Goal: Task Accomplishment & Management: Use online tool/utility

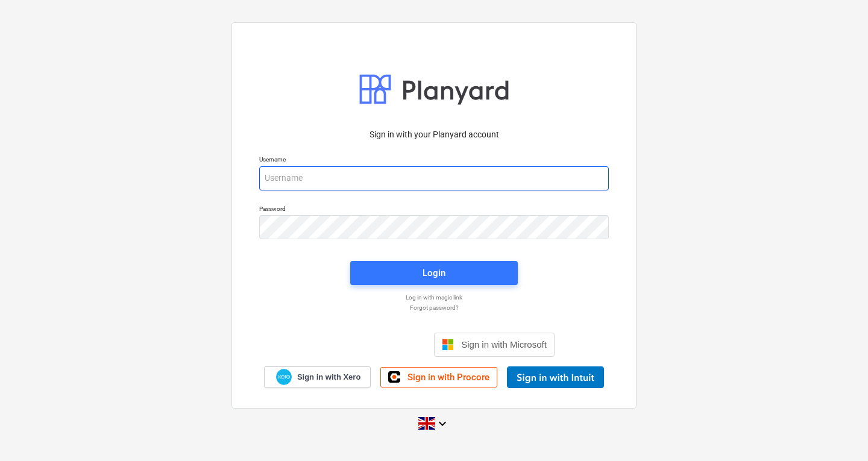
click at [384, 178] on input "email" at bounding box center [434, 178] width 350 height 24
type input "[PERSON_NAME][EMAIL_ADDRESS][DOMAIN_NAME]"
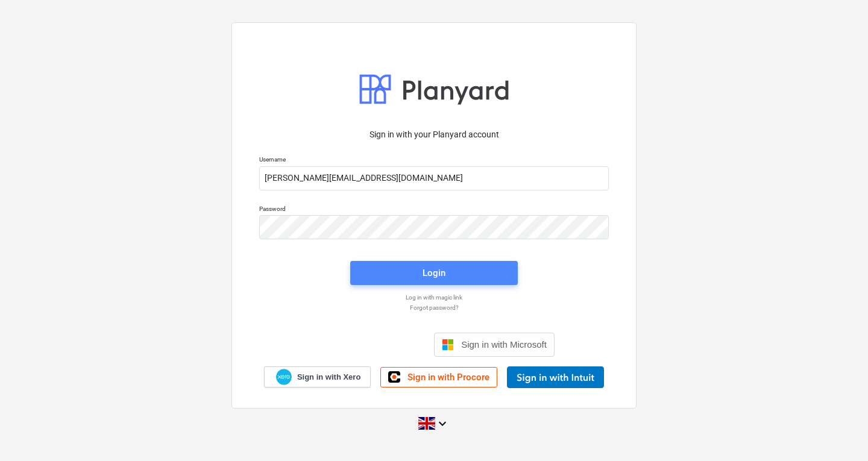
click at [381, 270] on span "Login" at bounding box center [434, 273] width 139 height 16
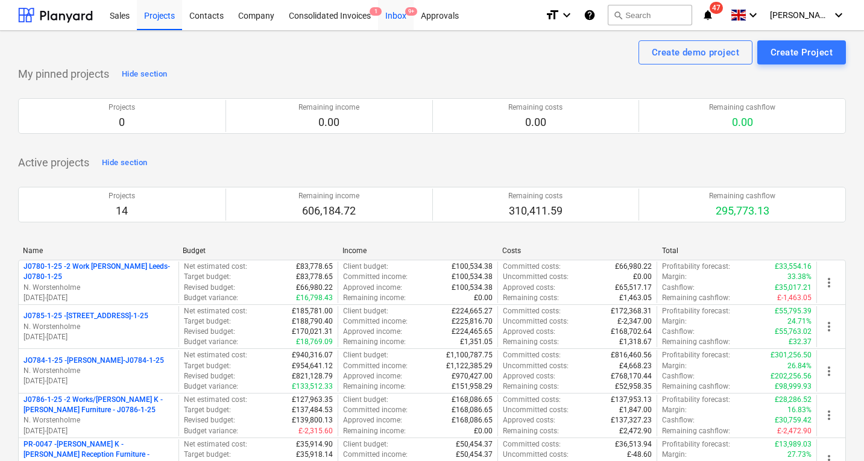
click at [399, 9] on div "Inbox 9+" at bounding box center [396, 14] width 36 height 31
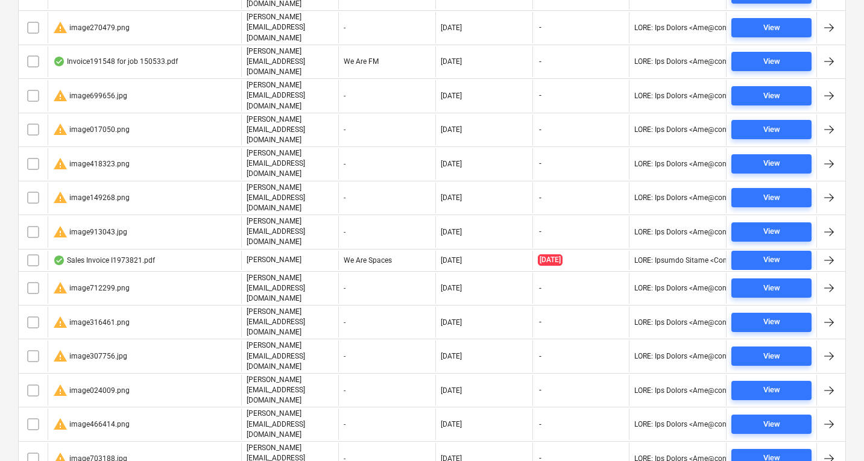
scroll to position [721, 0]
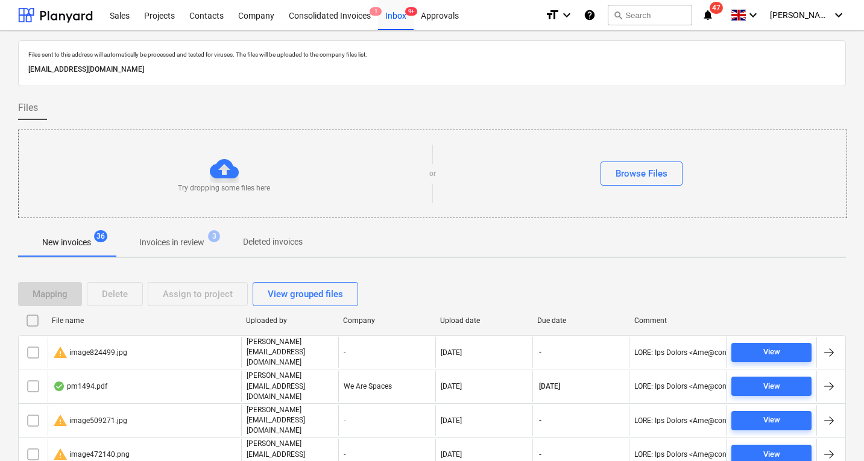
scroll to position [721, 0]
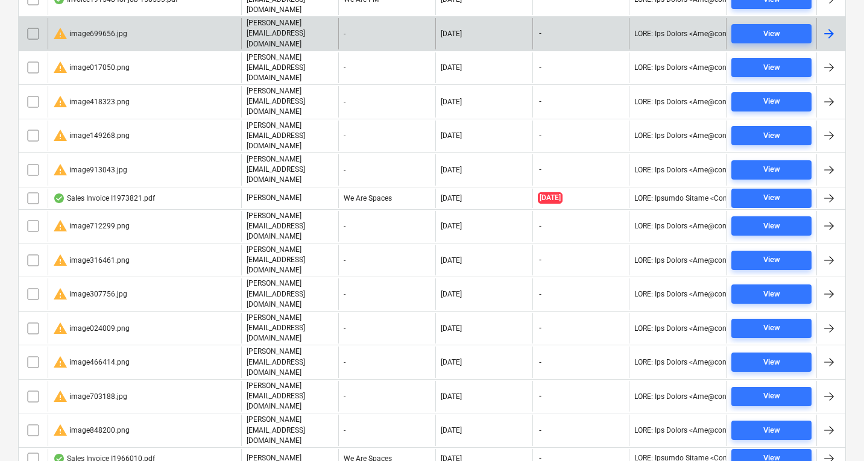
scroll to position [721, 0]
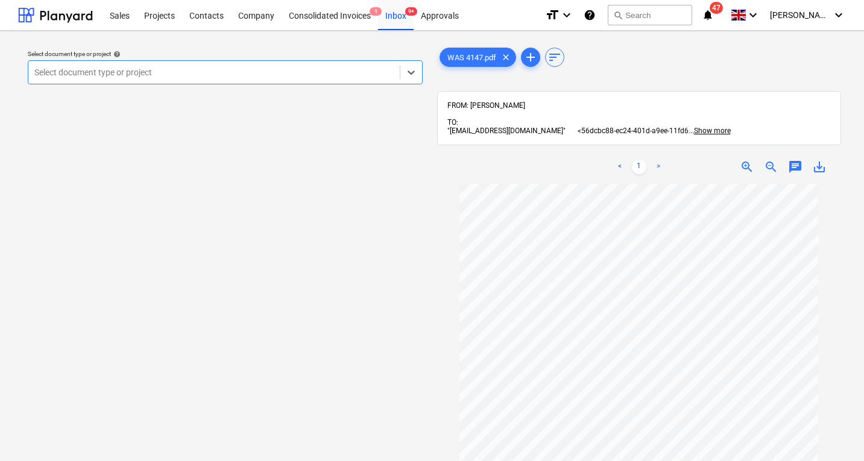
scroll to position [1, 0]
click at [242, 77] on div at bounding box center [213, 72] width 359 height 12
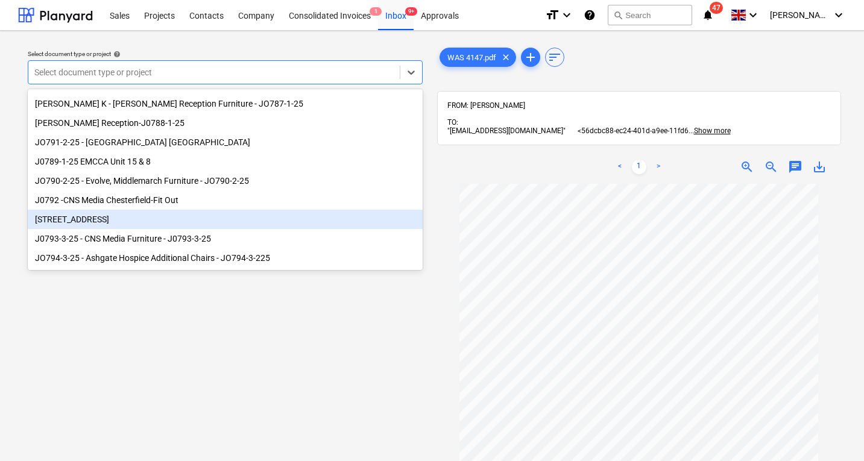
scroll to position [131, 0]
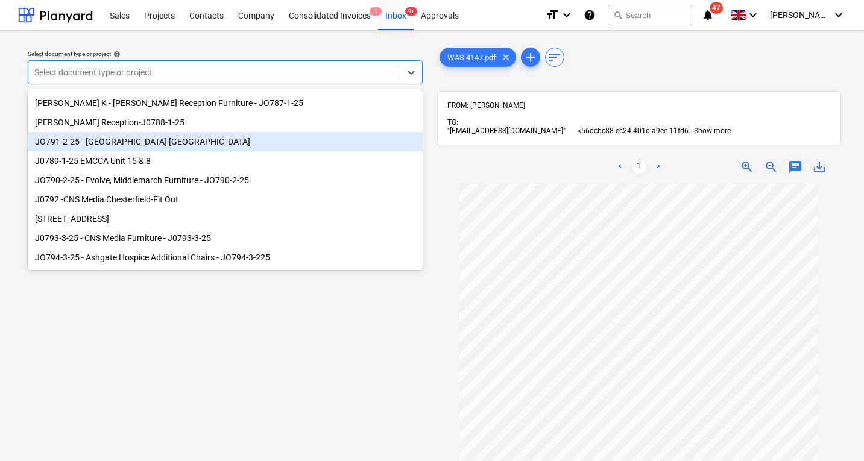
click at [169, 142] on div "JO791-2-25 - [GEOGRAPHIC_DATA] [GEOGRAPHIC_DATA]" at bounding box center [225, 141] width 395 height 19
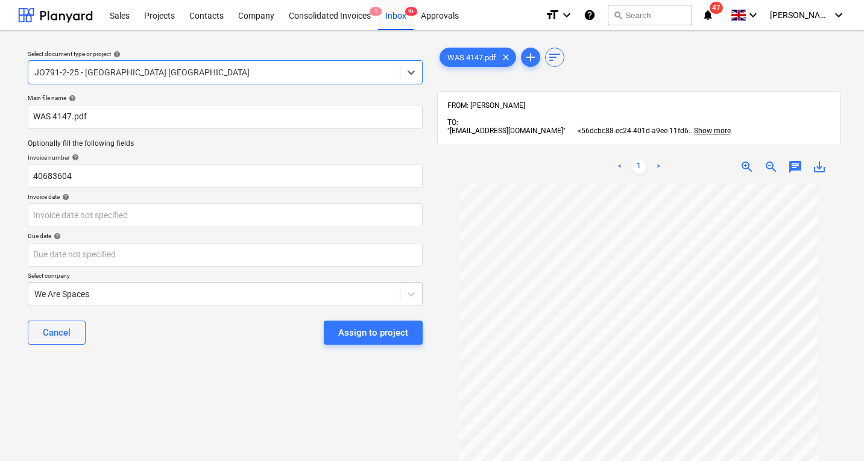
click at [171, 72] on div at bounding box center [213, 72] width 359 height 12
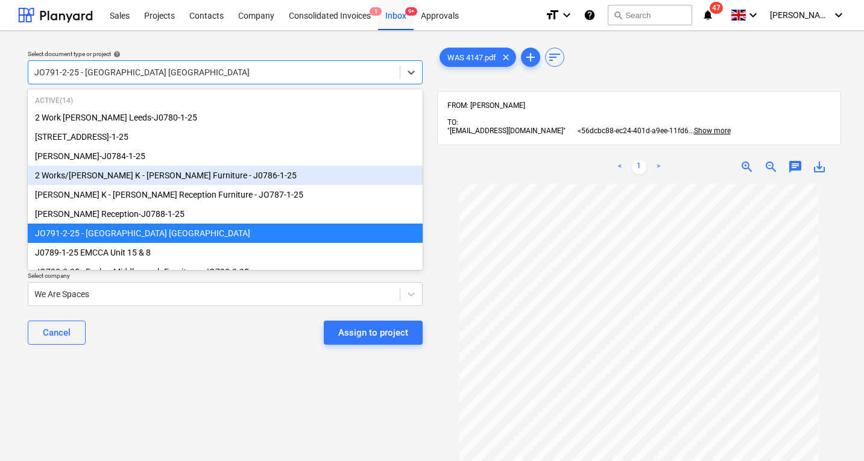
scroll to position [48, 0]
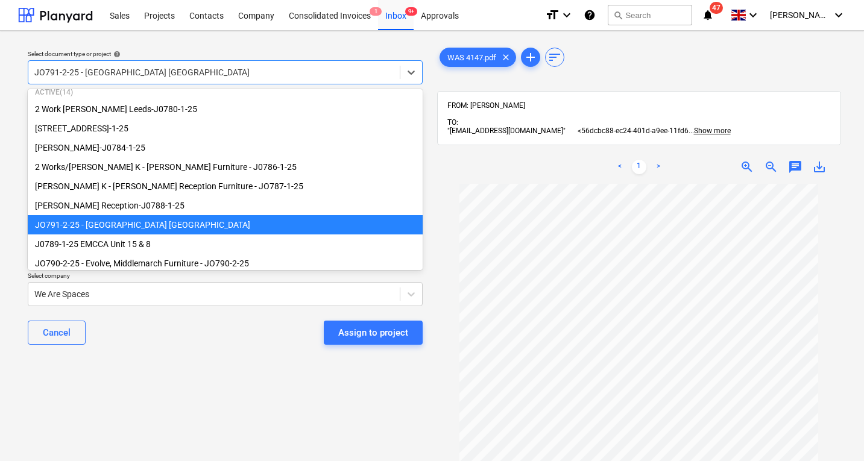
click at [174, 227] on div "JO791-2-25 - [GEOGRAPHIC_DATA] [GEOGRAPHIC_DATA]" at bounding box center [225, 224] width 395 height 19
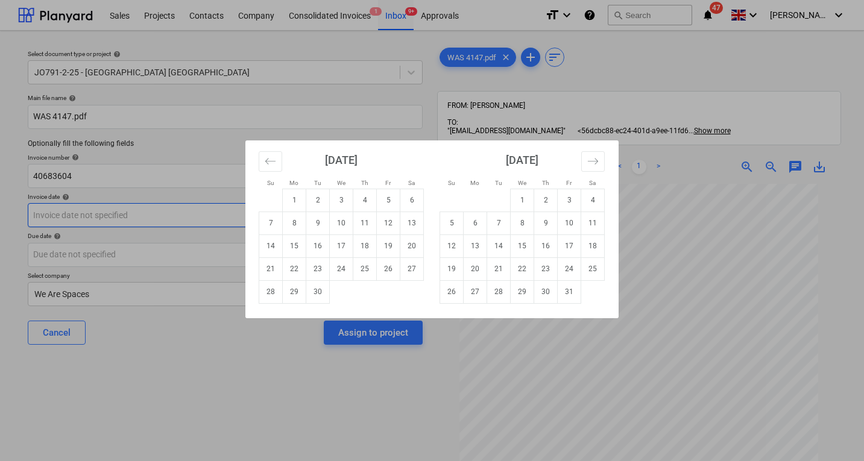
click at [143, 218] on body "Sales Projects Contacts Company Consolidated Invoices 1 Inbox 9+ Approvals form…" at bounding box center [432, 230] width 864 height 461
click at [273, 160] on icon "Move backward to switch to the previous month." at bounding box center [270, 161] width 11 height 11
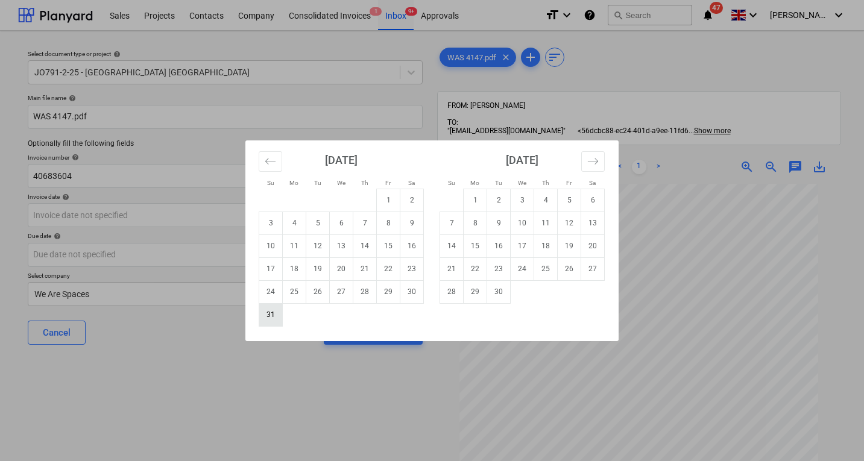
click at [268, 312] on td "31" at bounding box center [271, 314] width 24 height 23
type input "[DATE]"
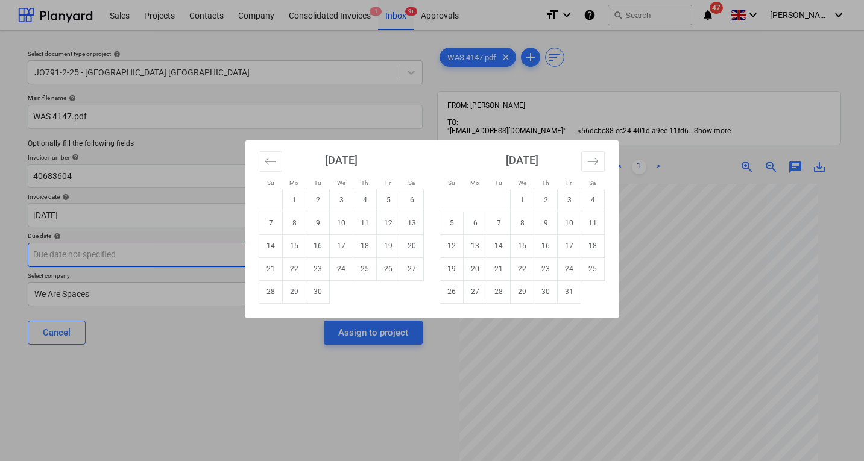
click at [172, 257] on body "Sales Projects Contacts Company Consolidated Invoices 1 Inbox 9+ Approvals form…" at bounding box center [432, 230] width 864 height 461
click at [273, 163] on icon "Move backward to switch to the previous month." at bounding box center [270, 161] width 11 height 11
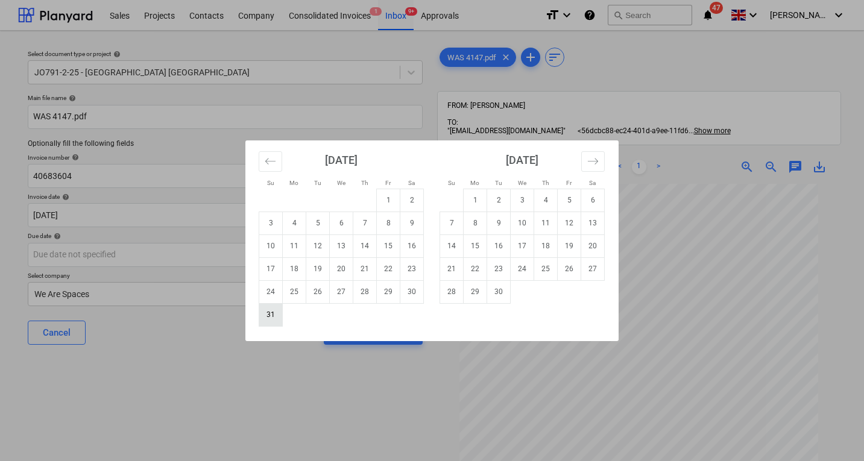
click at [266, 318] on td "31" at bounding box center [271, 314] width 24 height 23
type input "[DATE]"
click at [168, 221] on body "Sales Projects Contacts Company Consolidated Invoices 1 Inbox 9+ Approvals form…" at bounding box center [432, 230] width 864 height 461
click at [271, 160] on icon "Move backward to switch to the previous month." at bounding box center [270, 161] width 11 height 11
click at [364, 295] on td "31" at bounding box center [365, 291] width 24 height 23
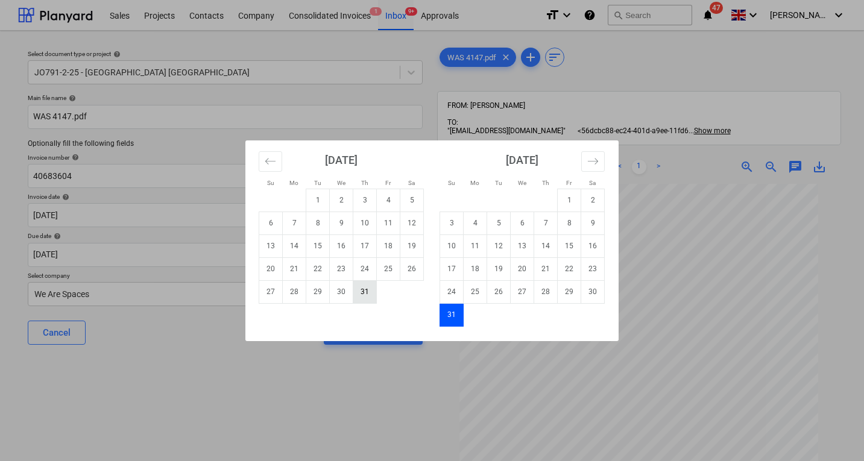
type input "[DATE]"
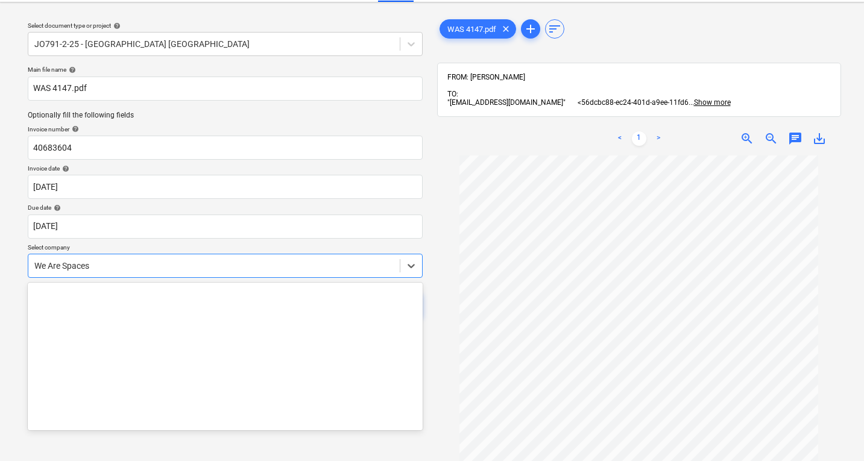
scroll to position [31764, 0]
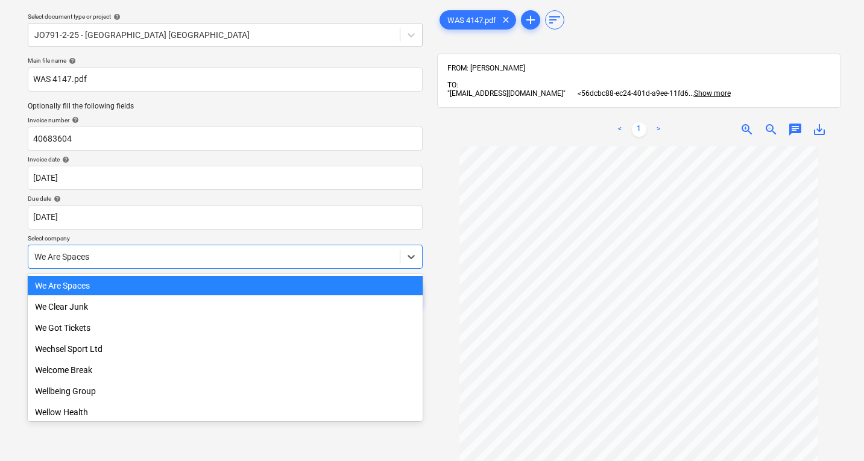
click at [168, 294] on body "Sales Projects Contacts Company Consolidated Invoices 1 Inbox 9+ Approvals form…" at bounding box center [432, 193] width 864 height 461
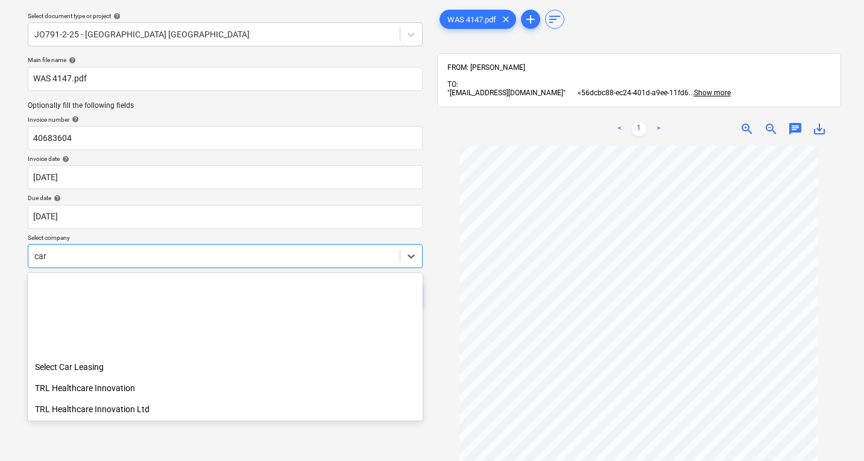
scroll to position [467, 0]
type input "cart"
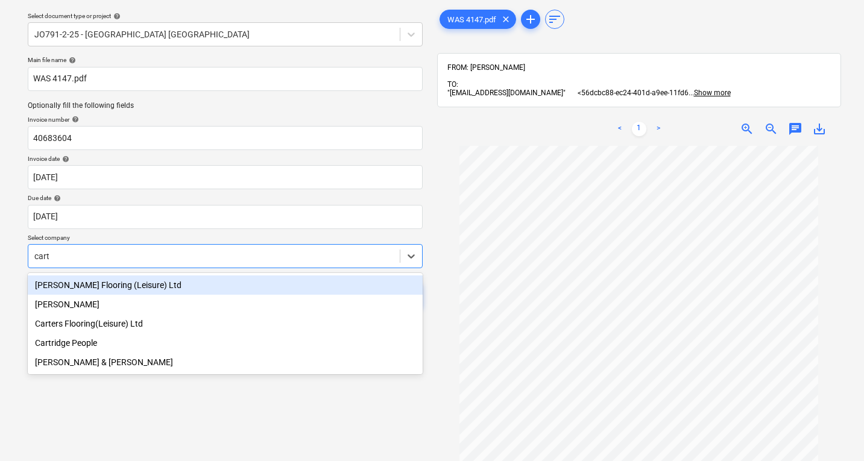
click at [150, 286] on div "[PERSON_NAME] Flooring (Leisure) Ltd" at bounding box center [225, 285] width 395 height 19
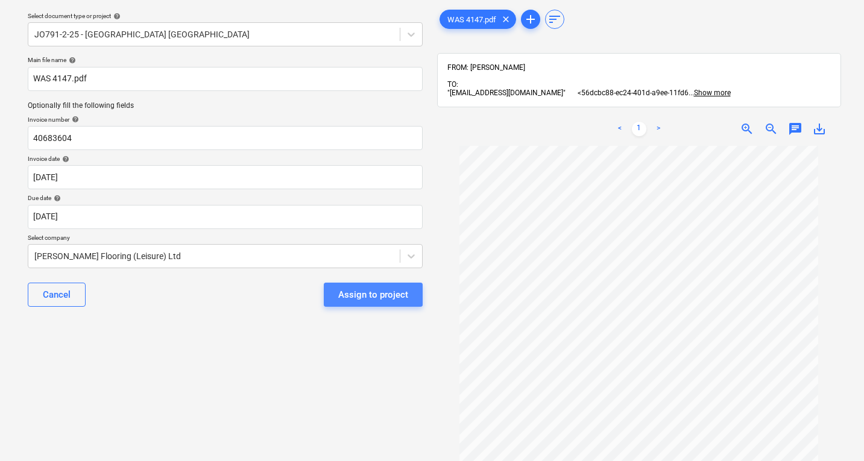
click at [367, 293] on div "Assign to project" at bounding box center [373, 295] width 70 height 16
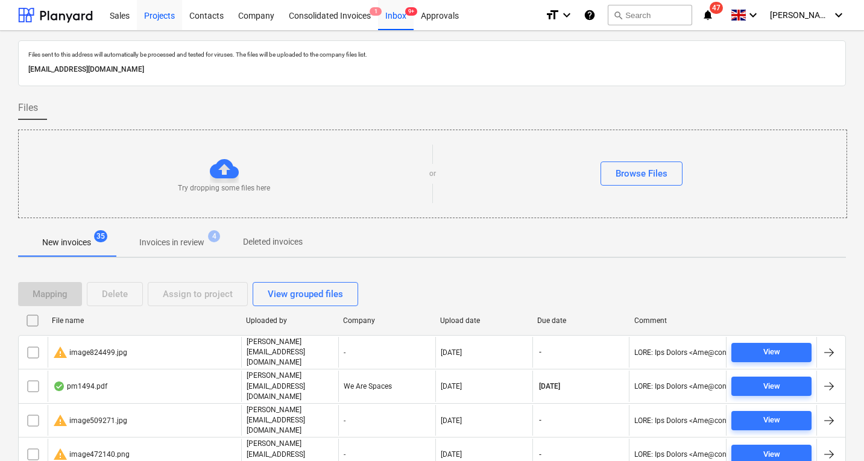
click at [153, 21] on div "Projects" at bounding box center [159, 14] width 45 height 31
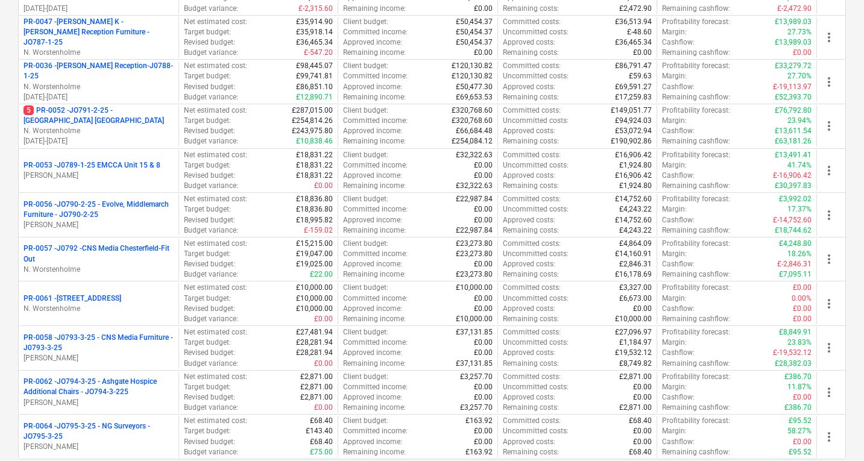
scroll to position [422, 0]
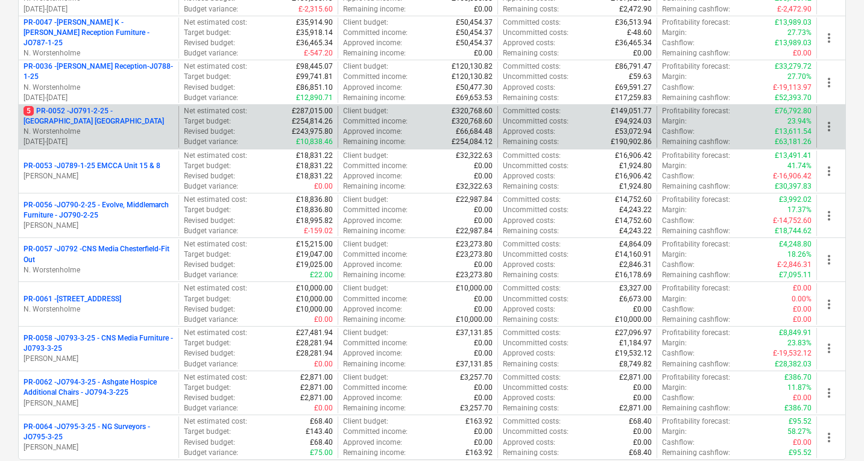
click at [106, 122] on p "5 PR-0052 - JO791-2-25 - [GEOGRAPHIC_DATA] [GEOGRAPHIC_DATA]" at bounding box center [99, 116] width 150 height 21
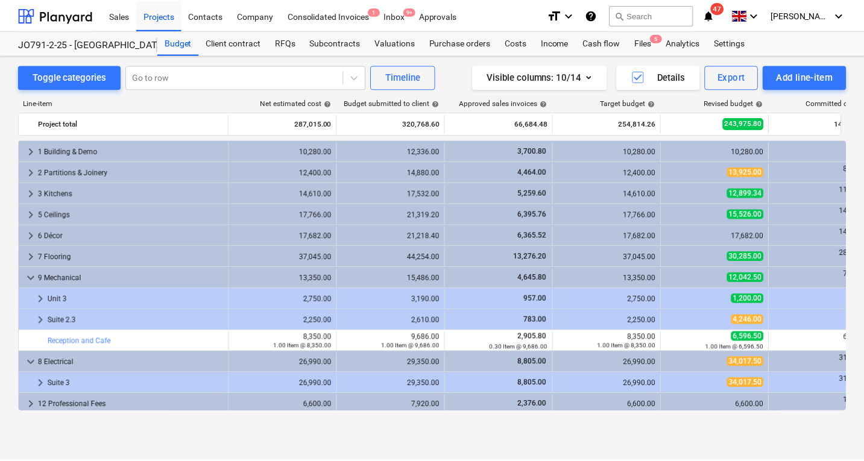
scroll to position [320, 0]
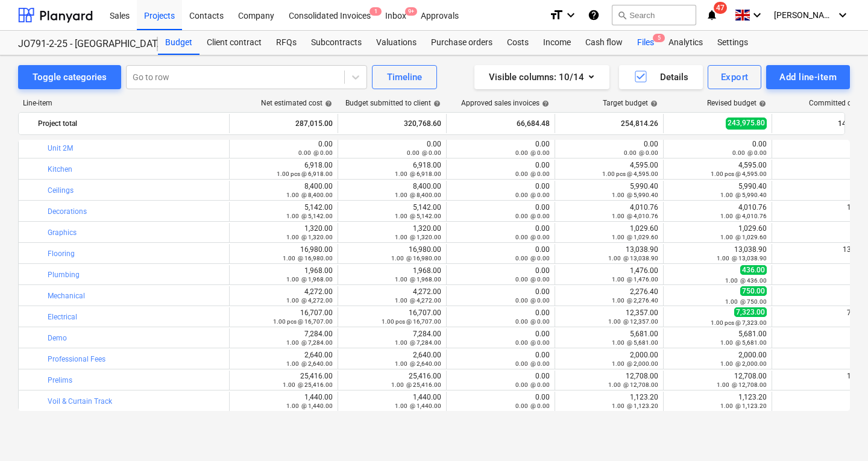
click at [645, 39] on div "Files 5" at bounding box center [645, 43] width 31 height 24
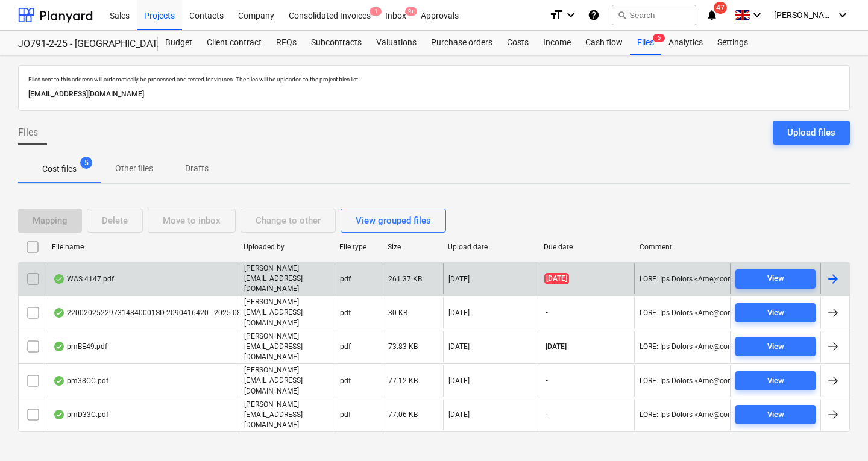
click at [140, 269] on div "WAS 4147.pdf" at bounding box center [143, 279] width 191 height 31
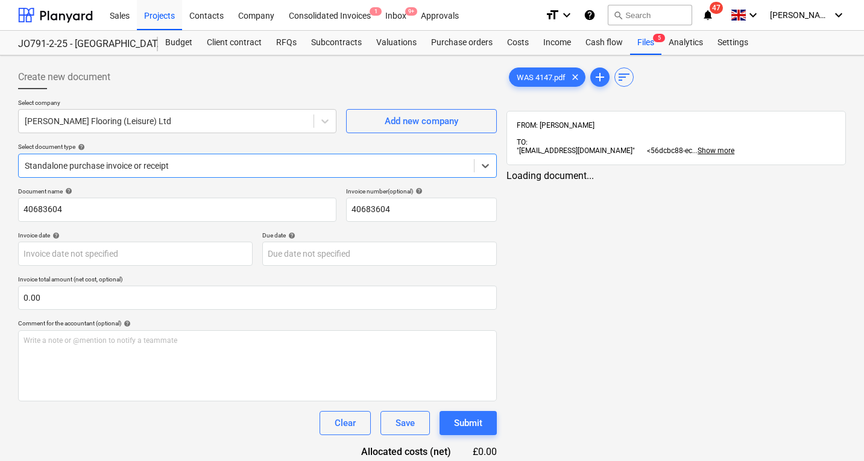
type input "[DATE]"
click at [115, 162] on div at bounding box center [246, 166] width 443 height 12
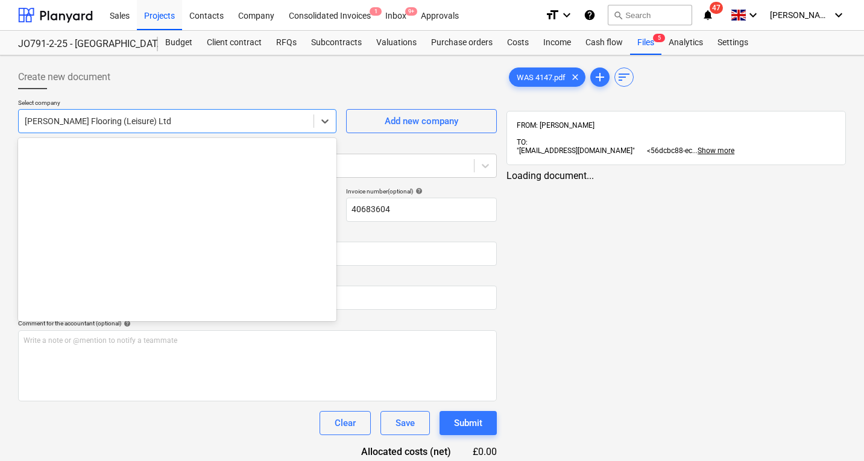
click at [151, 118] on div at bounding box center [166, 121] width 283 height 12
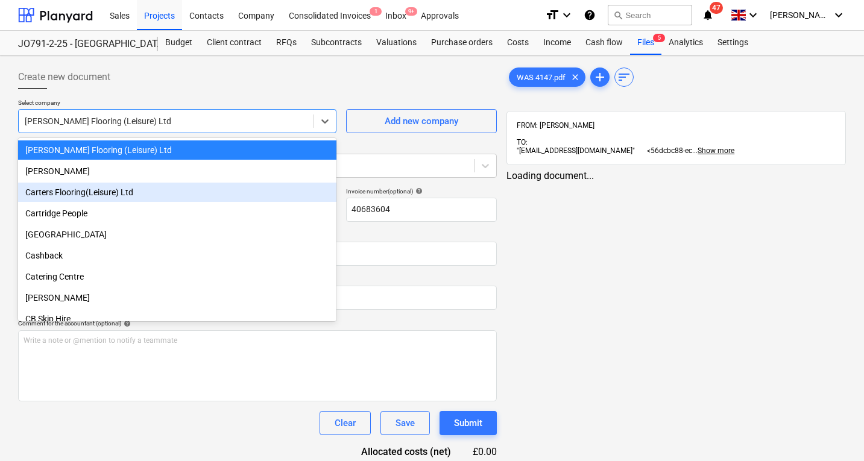
click at [129, 195] on div "Carters Flooring(Leisure) Ltd" at bounding box center [177, 192] width 318 height 19
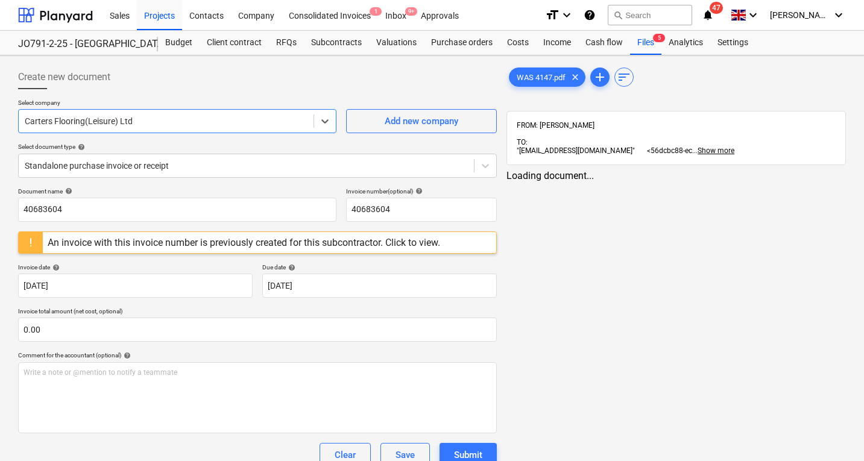
click at [671, 256] on div "WAS 4147.pdf clear add sort FROM: [PERSON_NAME] TO: "[EMAIL_ADDRESS][DOMAIN_NAM…" at bounding box center [676, 299] width 349 height 479
click at [107, 238] on div "An invoice with this invoice number is previously created for this subcontracto…" at bounding box center [244, 242] width 393 height 11
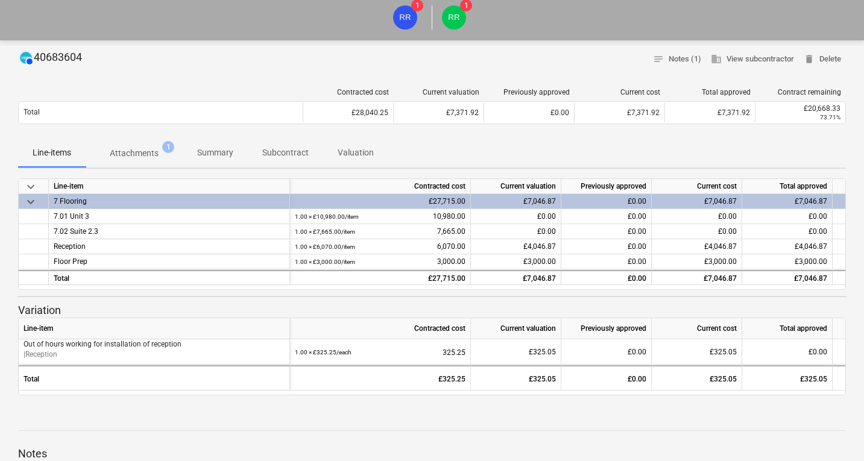
scroll to position [76, 0]
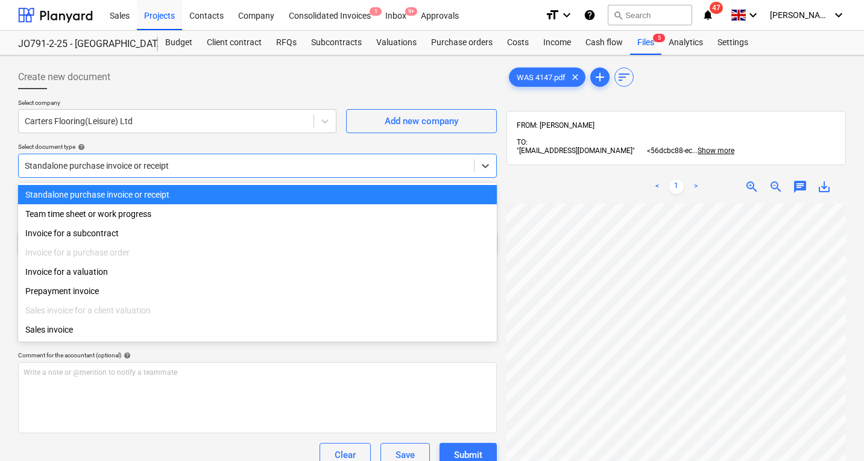
click at [137, 168] on div at bounding box center [246, 166] width 443 height 12
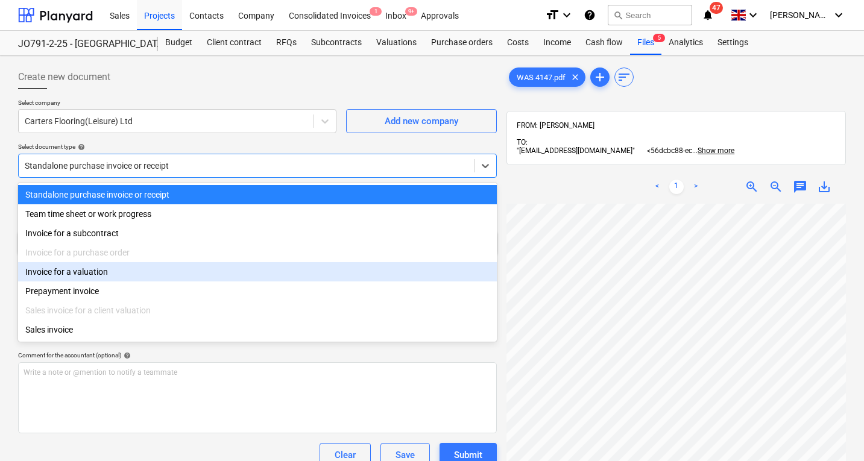
click at [104, 276] on div "Invoice for a valuation" at bounding box center [257, 271] width 479 height 19
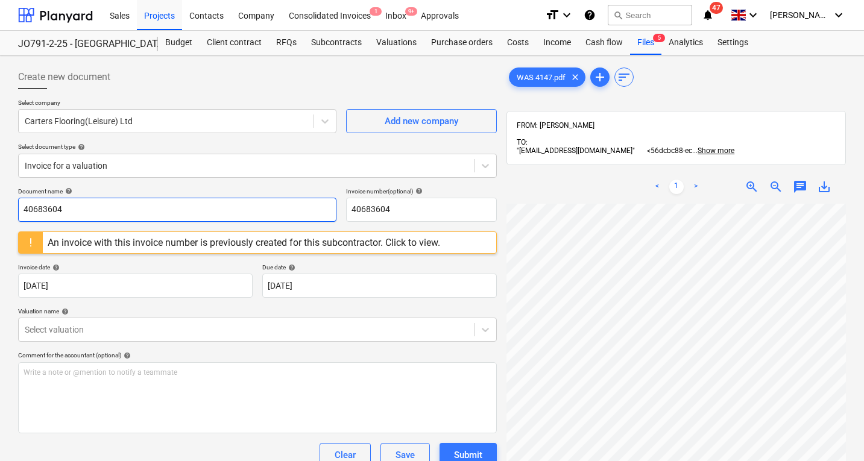
click at [88, 210] on input "40683604" at bounding box center [177, 210] width 318 height 24
type input "4147"
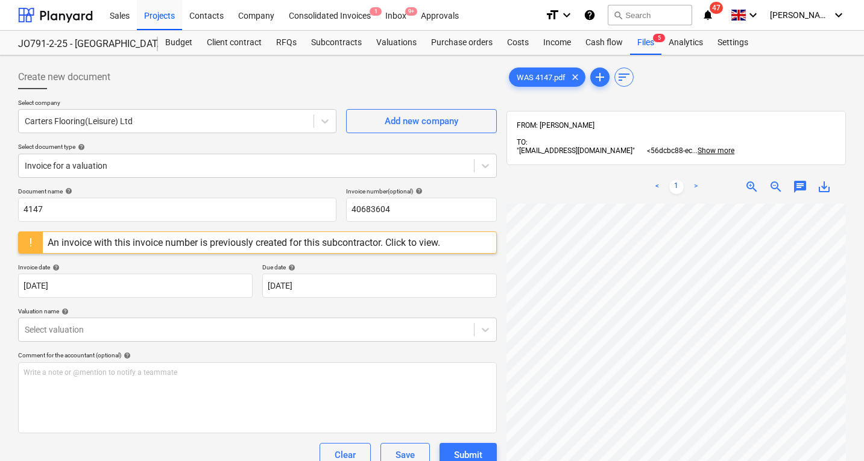
click at [312, 75] on div "Create new document" at bounding box center [257, 77] width 479 height 24
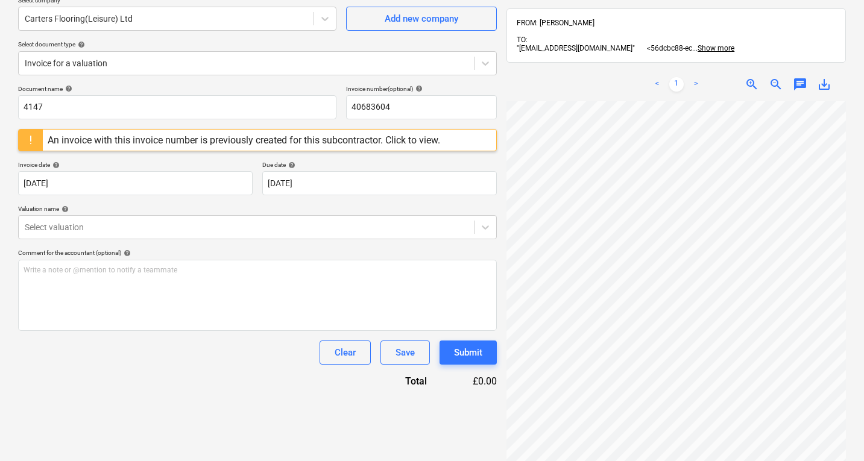
scroll to position [112, 0]
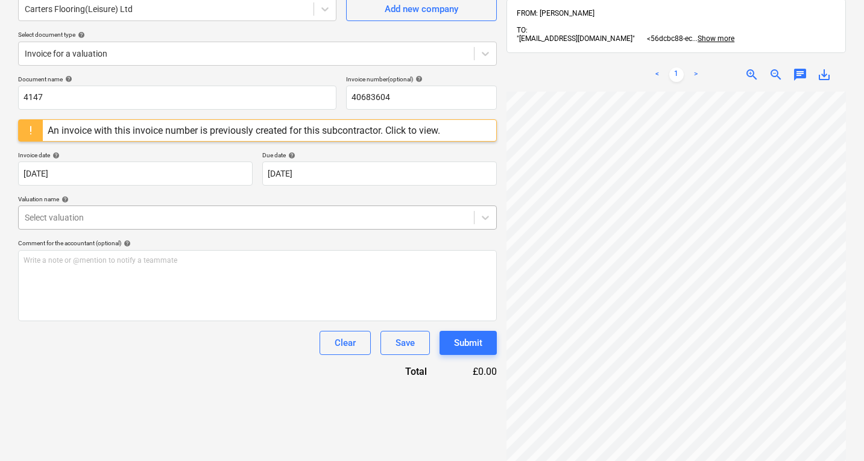
click at [200, 215] on div at bounding box center [246, 218] width 443 height 12
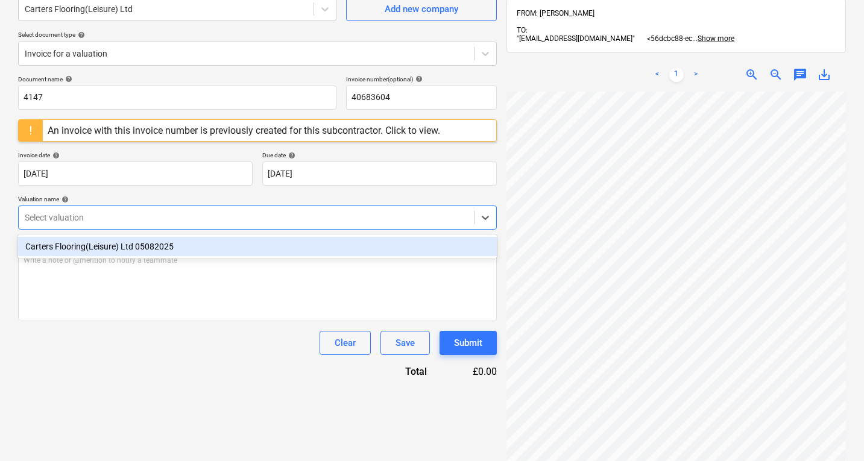
click at [177, 248] on div "Carters Flooring(Leisure) Ltd 05082025" at bounding box center [257, 246] width 479 height 19
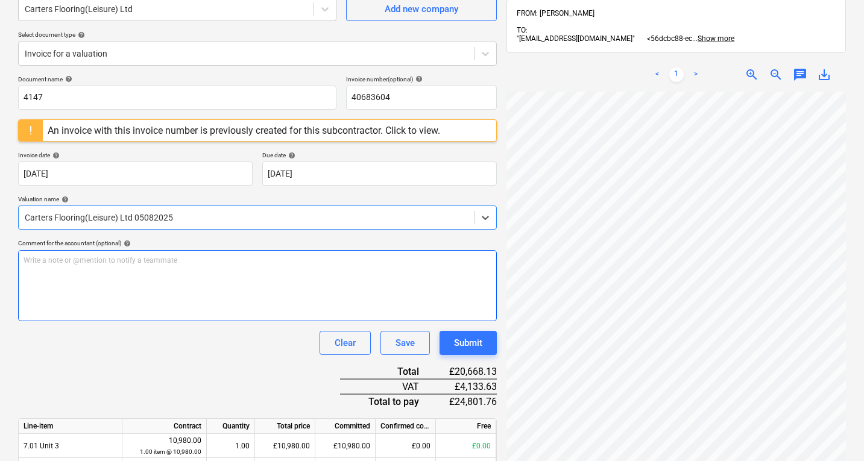
click at [171, 271] on div "Write a note or @mention to notify a teammate [PERSON_NAME]" at bounding box center [257, 285] width 479 height 71
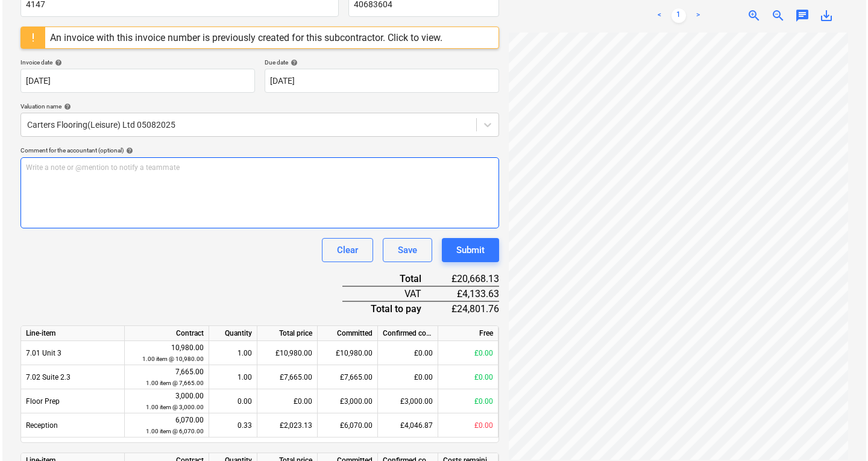
scroll to position [285, 0]
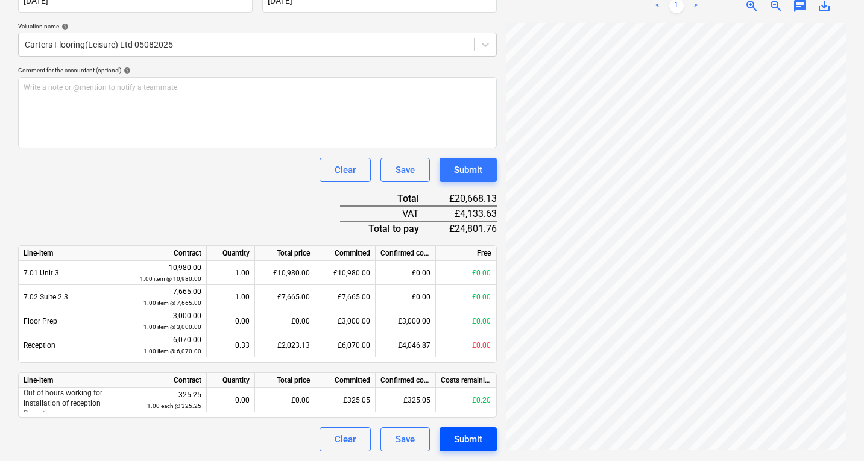
click at [481, 439] on div "Submit" at bounding box center [468, 440] width 28 height 16
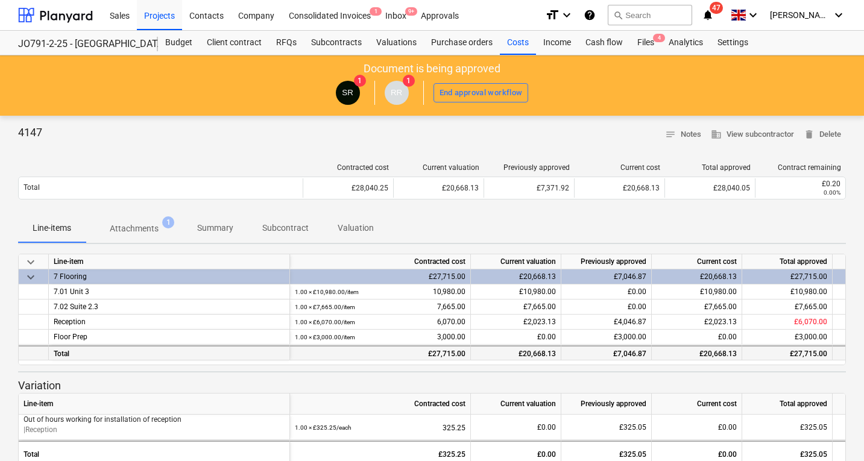
scroll to position [198, 0]
